Goal: Task Accomplishment & Management: Manage account settings

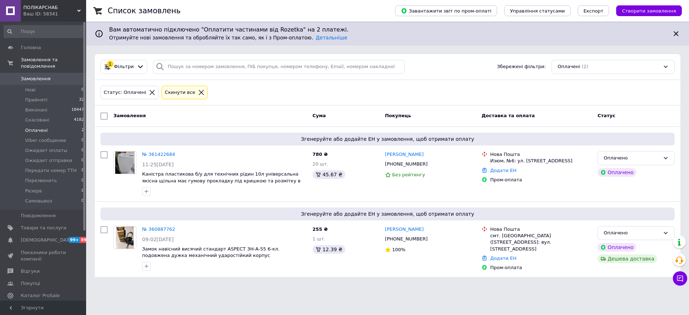
click at [438, 57] on div "1 Фільтри Збережені фільтри: Оплачені (2)" at bounding box center [387, 67] width 585 height 26
click at [38, 97] on span "Прийняті" at bounding box center [36, 100] width 22 height 6
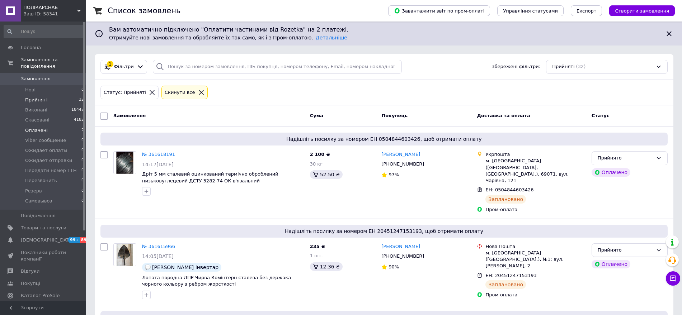
click at [46, 126] on li "Оплачені 2" at bounding box center [44, 131] width 88 height 10
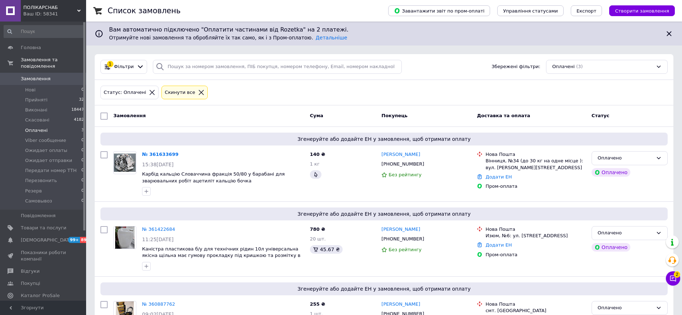
click at [52, 126] on li "Оплачені 3" at bounding box center [44, 131] width 88 height 10
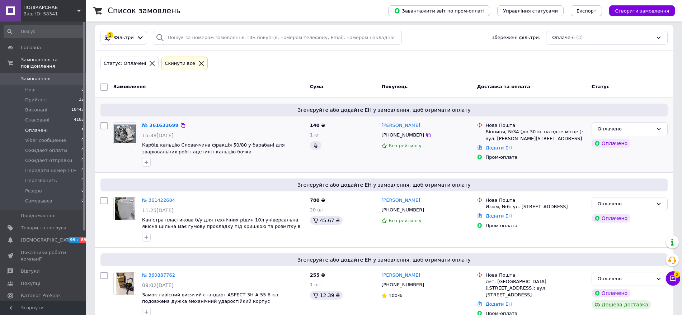
scroll to position [44, 0]
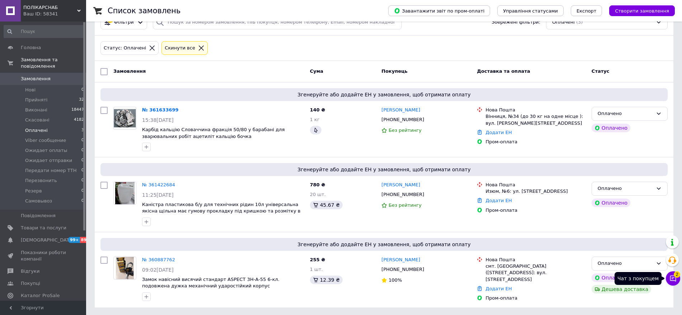
click at [674, 278] on icon at bounding box center [672, 278] width 7 height 7
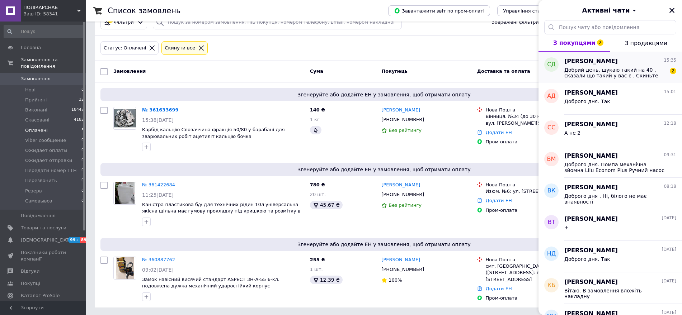
click at [600, 67] on span "Добрий день, шукаю такий на 40 , сказали що такий у вас є . Скиньте будь ласка …" at bounding box center [615, 72] width 102 height 11
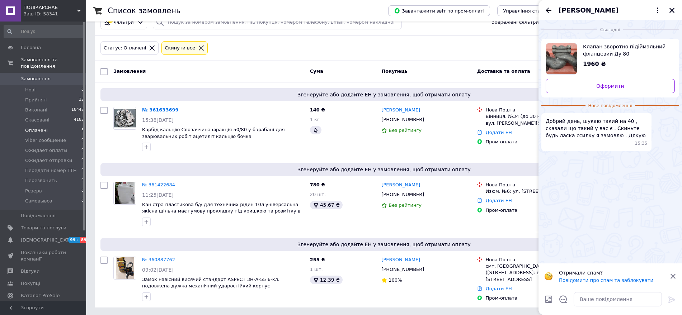
click at [565, 60] on img "Переглянути товар" at bounding box center [561, 58] width 31 height 31
click at [579, 297] on textarea at bounding box center [617, 299] width 88 height 14
click at [587, 299] on textarea "Доброгог дня." at bounding box center [610, 299] width 103 height 14
type textarea "Доброго дня."
click at [605, 300] on textarea "Доброго дня." at bounding box center [610, 299] width 103 height 14
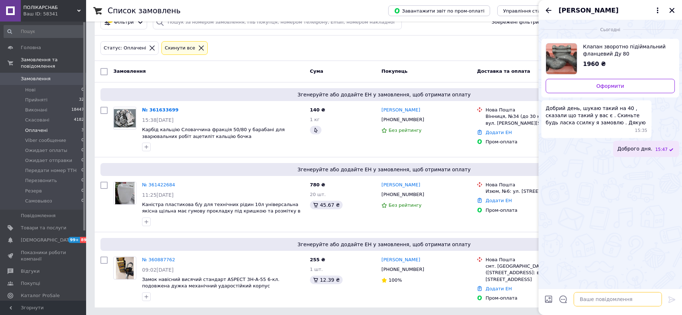
click at [593, 296] on textarea at bounding box center [617, 299] width 88 height 14
type textarea "Н"
type textarea "На сайті не має"
click at [597, 297] on textarea at bounding box center [617, 299] width 88 height 14
type textarea "ціна 1600 грн"
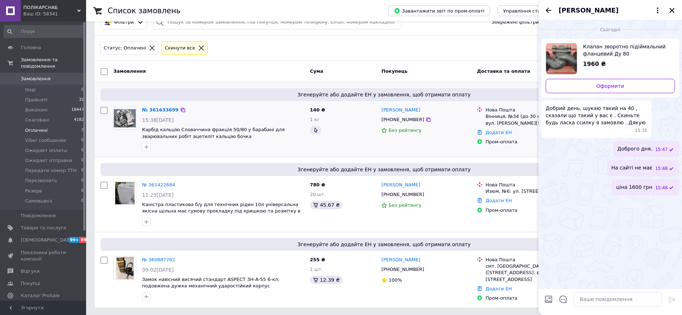
click at [126, 119] on img at bounding box center [125, 118] width 22 height 19
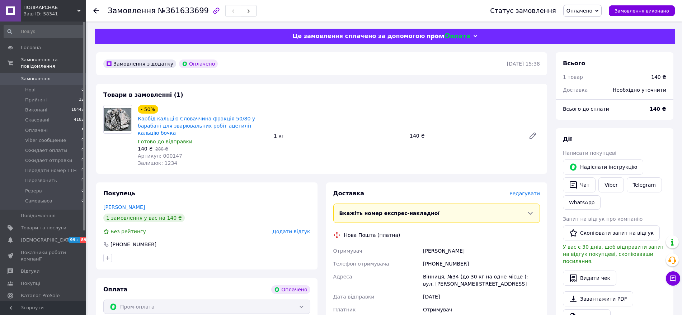
click at [354, 134] on div "1 кг" at bounding box center [339, 136] width 136 height 10
drag, startPoint x: 423, startPoint y: 247, endPoint x: 463, endPoint y: 242, distance: 40.1
click at [463, 245] on div "[PERSON_NAME]" at bounding box center [481, 251] width 120 height 13
copy div "[PERSON_NAME]"
drag, startPoint x: 370, startPoint y: 104, endPoint x: 335, endPoint y: 118, distance: 37.4
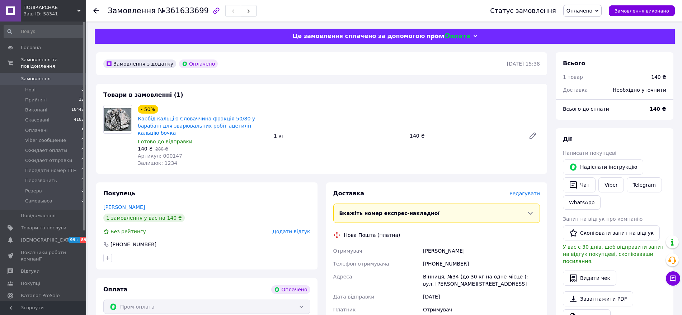
click at [366, 104] on div "- 50% Карбід кальцію Словаччина фракція 50/80 у барабані для зварювальних робіт…" at bounding box center [339, 136] width 408 height 65
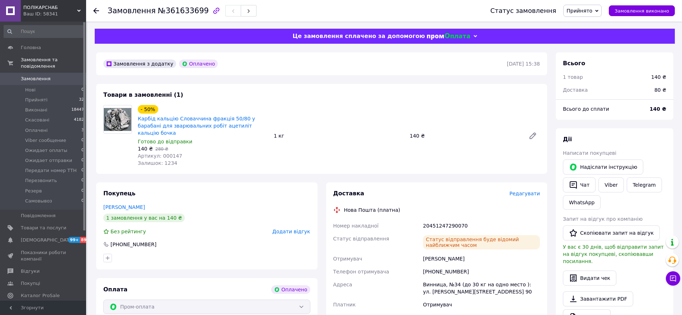
click at [293, 135] on div "1 кг" at bounding box center [339, 136] width 136 height 10
click at [293, 132] on div "1 кг" at bounding box center [339, 136] width 136 height 10
click at [609, 185] on link "Viber" at bounding box center [610, 185] width 25 height 15
drag, startPoint x: 136, startPoint y: 117, endPoint x: 195, endPoint y: 125, distance: 59.7
click at [195, 125] on div "- 50% Карбід кальцію Словаччина фракція 50/80 у барабані для зварювальних робіт…" at bounding box center [203, 136] width 136 height 65
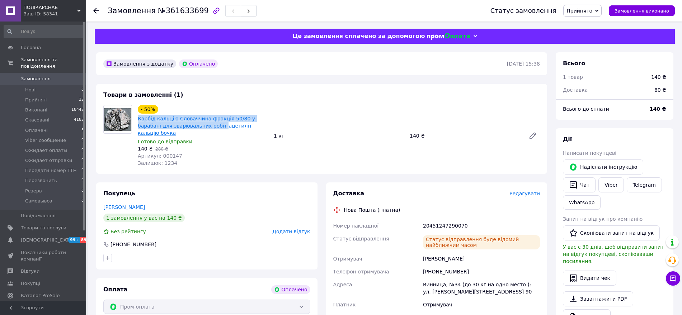
copy link "Карбід кальцію Словаччина фракція 50/80 у барабані для зварювальних робіт"
drag, startPoint x: 422, startPoint y: 217, endPoint x: 471, endPoint y: 219, distance: 49.2
click at [471, 219] on div "20451247290070" at bounding box center [481, 225] width 120 height 13
copy div "20451247290070"
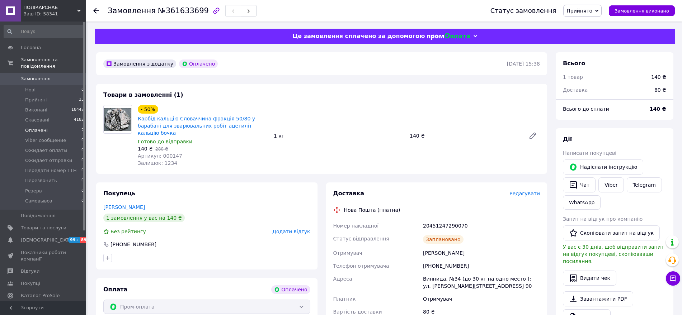
click at [38, 127] on span "Оплачені" at bounding box center [36, 130] width 23 height 6
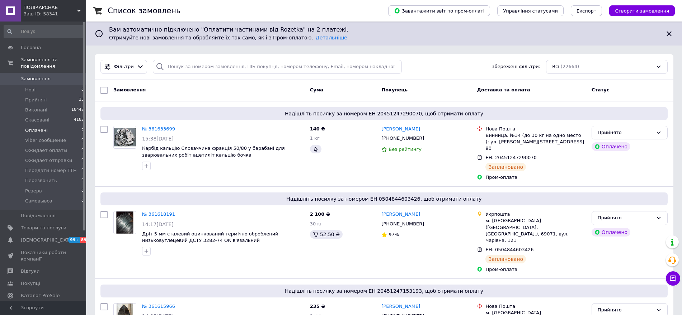
click at [39, 127] on span "Оплачені" at bounding box center [36, 130] width 23 height 6
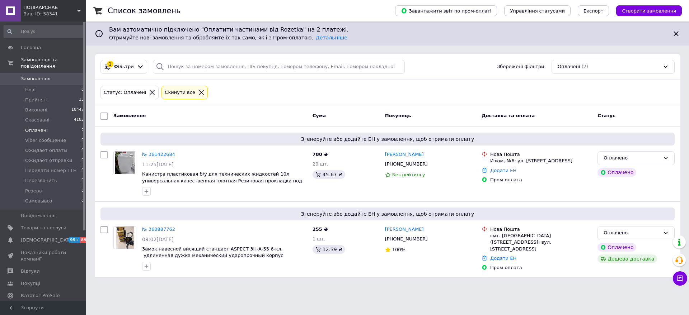
drag, startPoint x: 38, startPoint y: 123, endPoint x: 40, endPoint y: 120, distance: 4.1
click at [39, 127] on span "Оплачені" at bounding box center [36, 130] width 23 height 6
click at [37, 86] on li "Нові 1" at bounding box center [44, 90] width 88 height 10
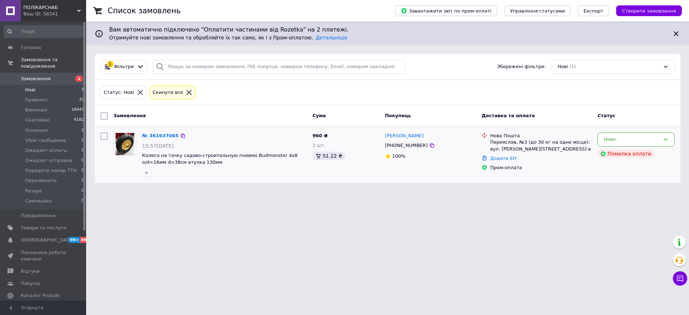
click at [125, 145] on img at bounding box center [124, 144] width 18 height 22
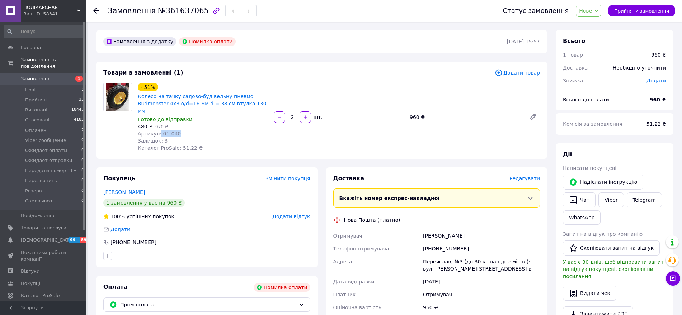
drag, startPoint x: 160, startPoint y: 124, endPoint x: 176, endPoint y: 125, distance: 16.5
click at [176, 130] on div "Артикул: 01-040" at bounding box center [203, 133] width 130 height 7
drag, startPoint x: 171, startPoint y: 125, endPoint x: 184, endPoint y: 123, distance: 13.4
click at [200, 123] on div "480 ₴   970 ₴" at bounding box center [203, 126] width 130 height 7
drag, startPoint x: 158, startPoint y: 124, endPoint x: 176, endPoint y: 124, distance: 17.9
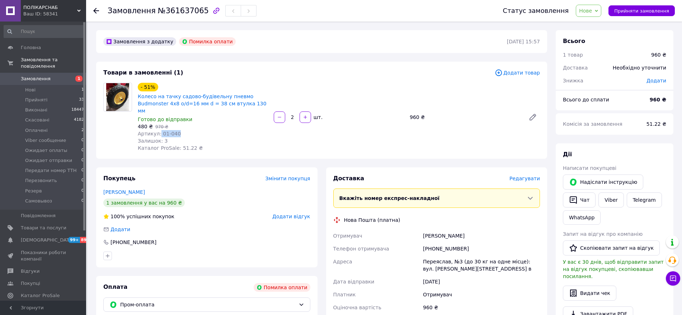
click at [176, 130] on div "Артикул: 01-040" at bounding box center [203, 133] width 130 height 7
copy span "01-040"
click at [358, 79] on div "Товари в замовленні (1) Додати товар - 51% Колесо на тачку садово-будівельну пн…" at bounding box center [321, 110] width 451 height 97
click at [42, 127] on span "Оплачені" at bounding box center [36, 130] width 23 height 6
click at [51, 126] on li "Оплачені 3" at bounding box center [44, 131] width 88 height 10
